Goal: Transaction & Acquisition: Purchase product/service

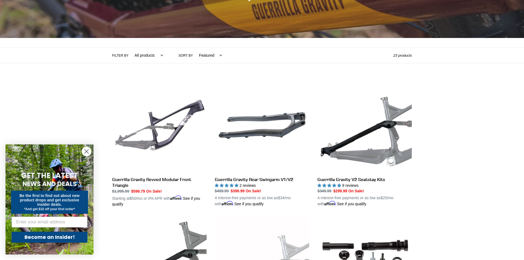
click at [88, 151] on circle "Close dialog" at bounding box center [86, 151] width 9 height 9
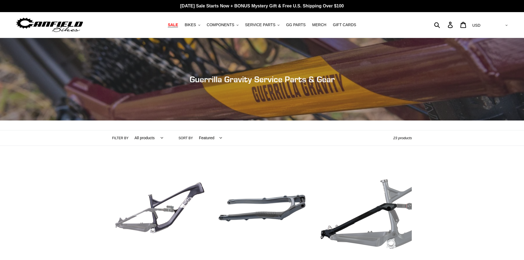
click at [178, 24] on span "SALE" at bounding box center [173, 25] width 10 height 5
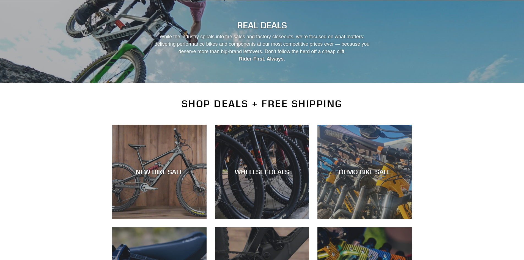
scroll to position [83, 0]
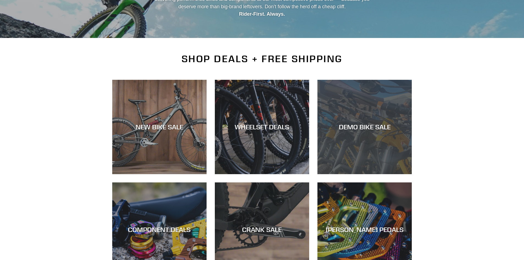
click at [333, 130] on div "DEMO BIKE SALE" at bounding box center [365, 127] width 94 height 8
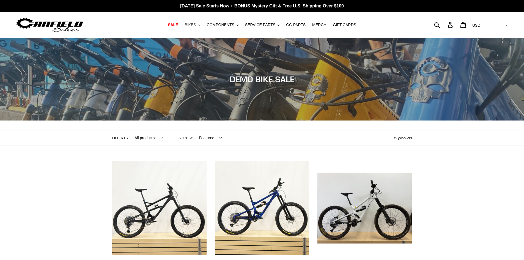
click at [196, 23] on span "BIKES" at bounding box center [190, 25] width 11 height 5
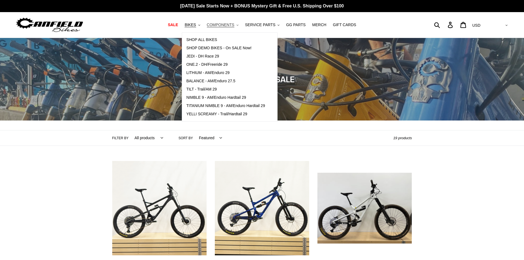
click at [223, 24] on span "COMPONENTS" at bounding box center [221, 25] width 28 height 5
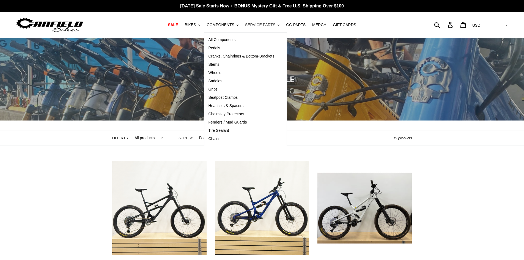
click at [266, 23] on span "SERVICE PARTS" at bounding box center [260, 25] width 30 height 5
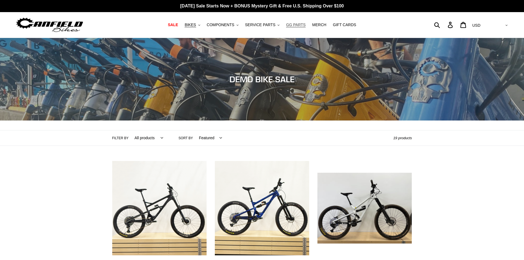
click at [293, 26] on span "GG PARTS" at bounding box center [296, 25] width 20 height 5
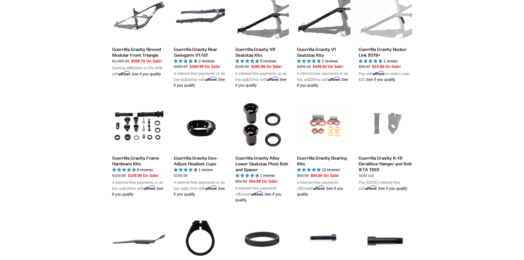
scroll to position [138, 0]
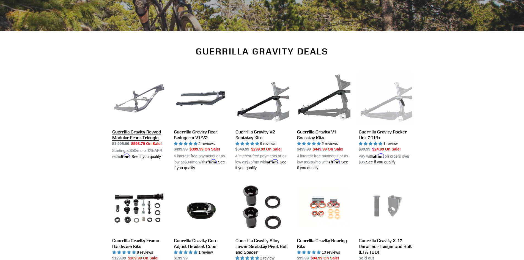
click at [127, 132] on link "Guerrilla Gravity Revved Modular Front Triangle" at bounding box center [138, 116] width 53 height 88
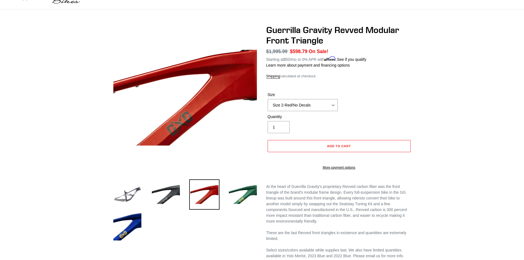
scroll to position [28, 0]
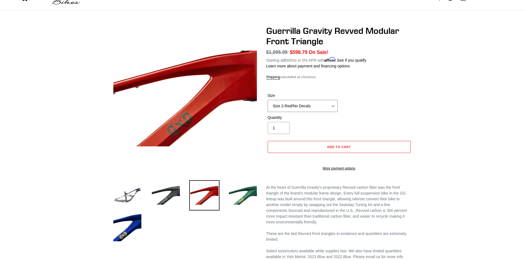
click at [313, 105] on select "Size 2-Gloss Black/No Decals Size 2-Black/Red Decals Size 2-Black/Silver Decals…" at bounding box center [303, 106] width 70 height 12
